Goal: Register for event/course

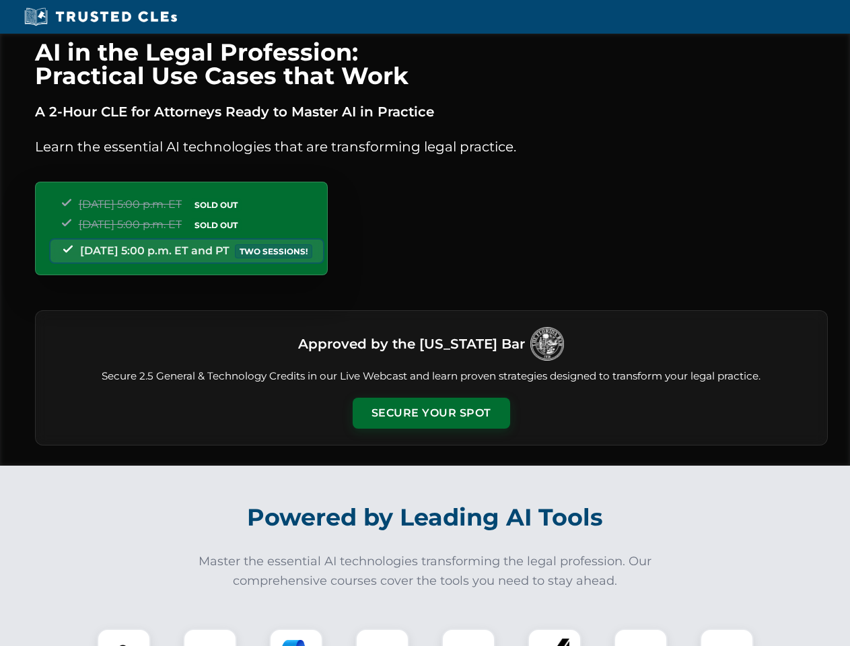
click at [431, 413] on button "Secure Your Spot" at bounding box center [431, 413] width 157 height 31
click at [124, 637] on img at bounding box center [123, 655] width 39 height 39
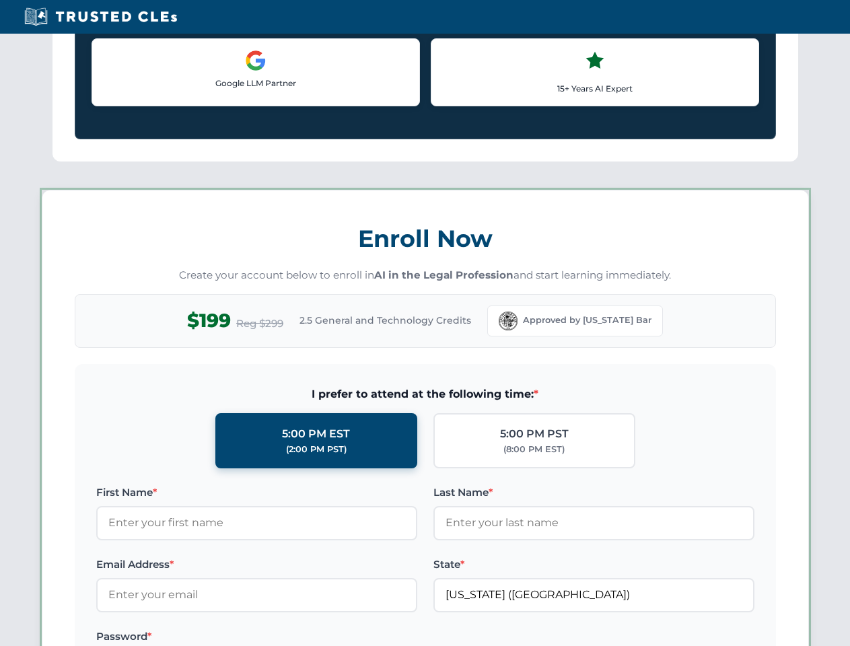
click at [296, 637] on label "Password *" at bounding box center [256, 637] width 321 height 16
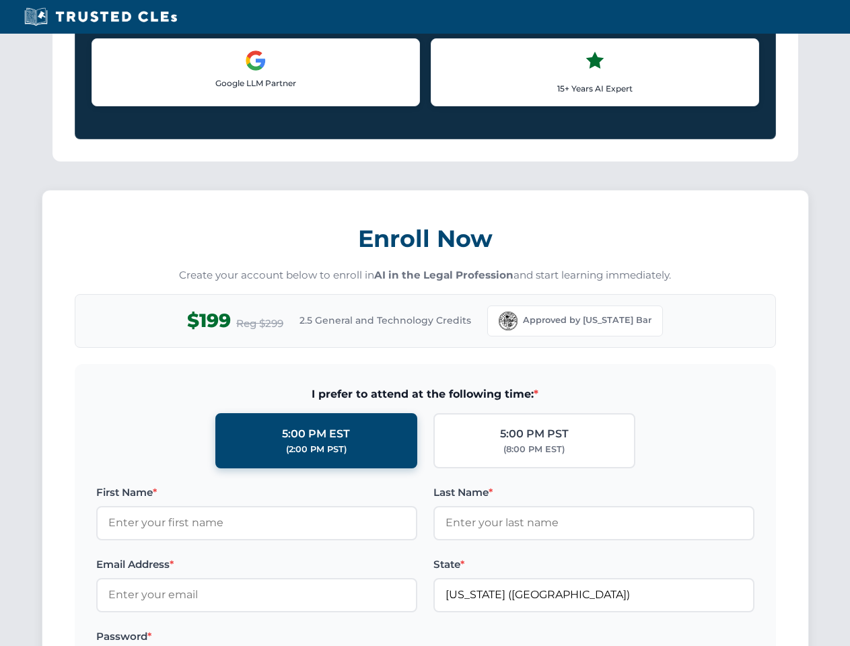
scroll to position [1321, 0]
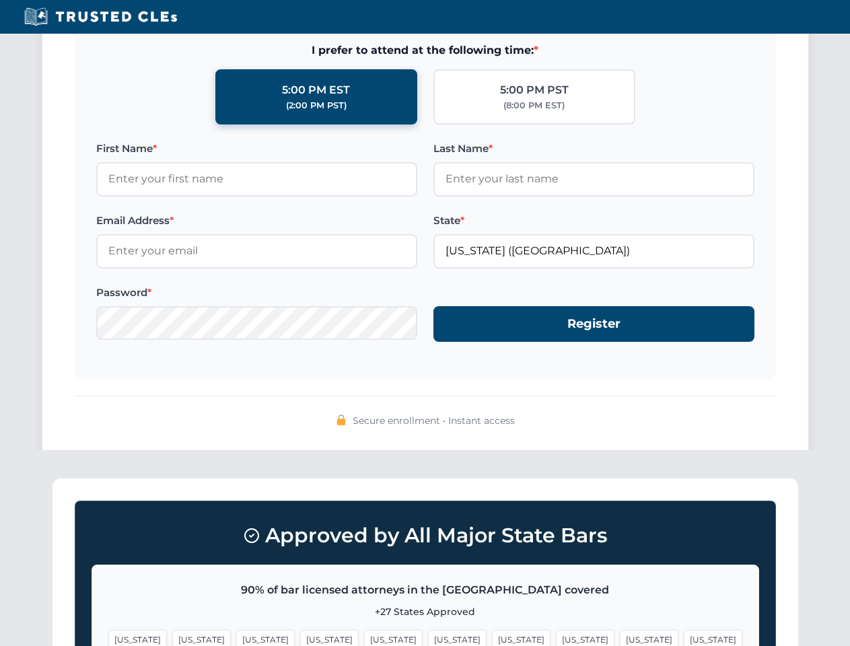
click at [620, 637] on span "[US_STATE]" at bounding box center [649, 640] width 59 height 20
